Goal: Information Seeking & Learning: Learn about a topic

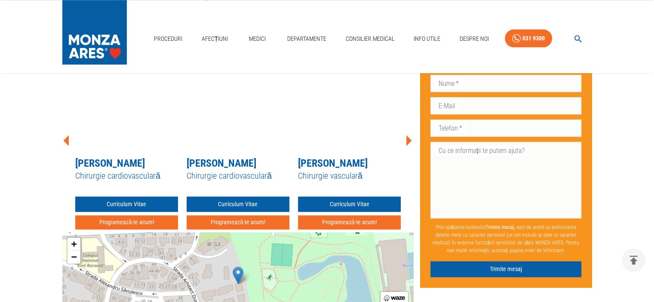
scroll to position [988, 0]
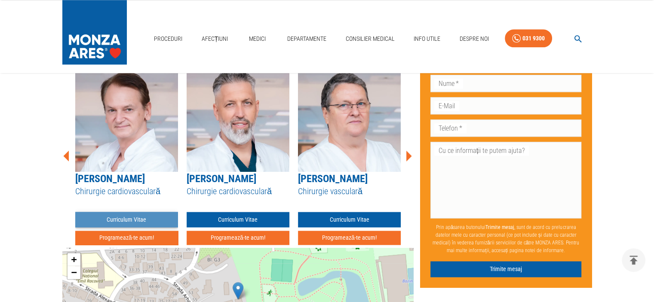
click at [137, 212] on link "Curriculum Vitae" at bounding box center [126, 220] width 103 height 16
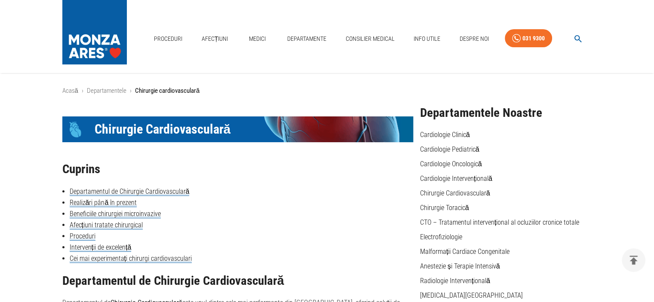
scroll to position [988, 0]
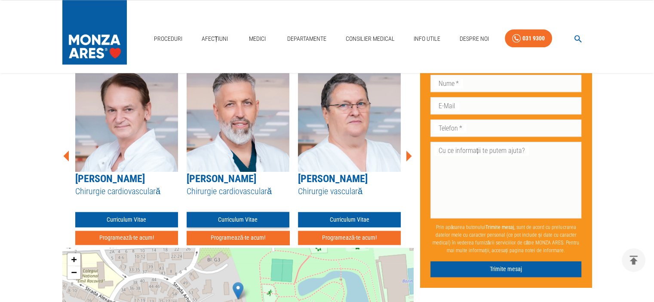
click at [229, 212] on link "Curriculum Vitae" at bounding box center [238, 220] width 103 height 16
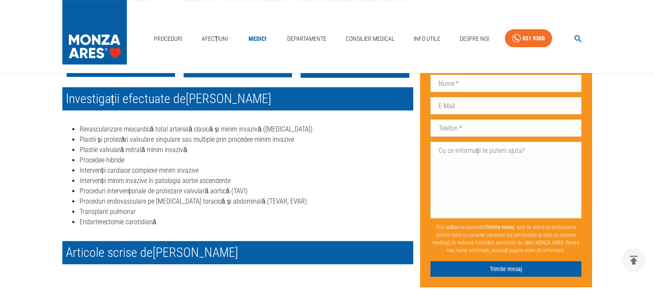
scroll to position [344, 0]
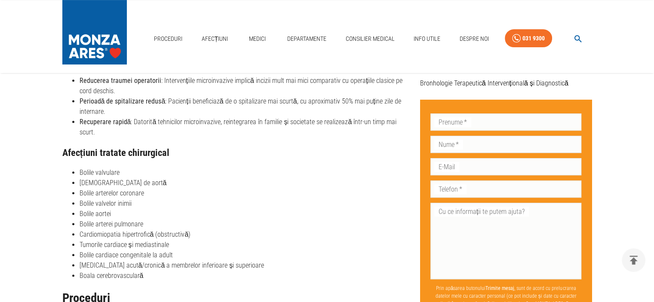
scroll to position [988, 0]
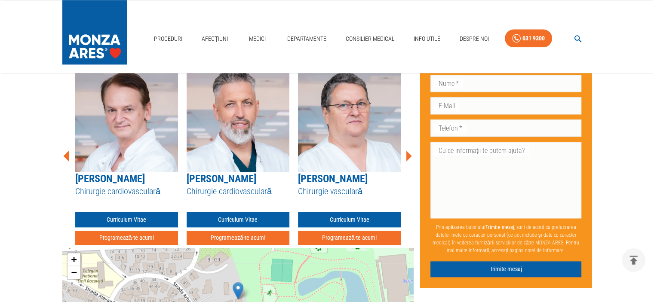
click at [332, 173] on link "[PERSON_NAME]" at bounding box center [333, 179] width 70 height 12
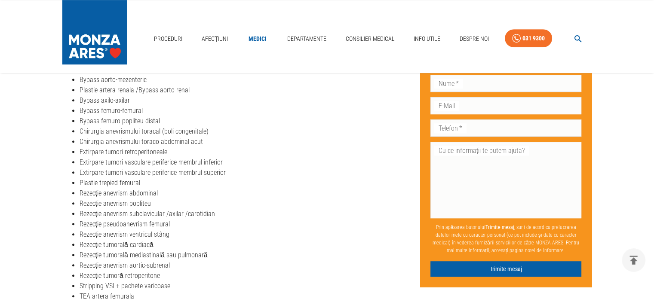
scroll to position [473, 0]
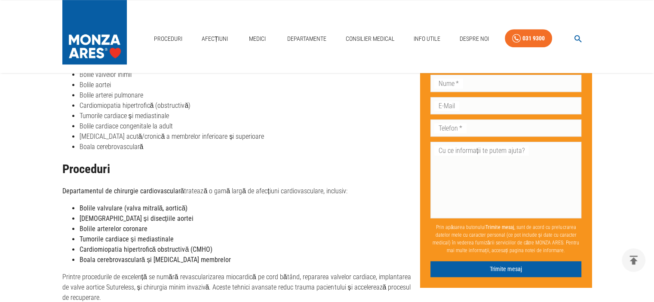
scroll to position [988, 0]
